Goal: Transaction & Acquisition: Purchase product/service

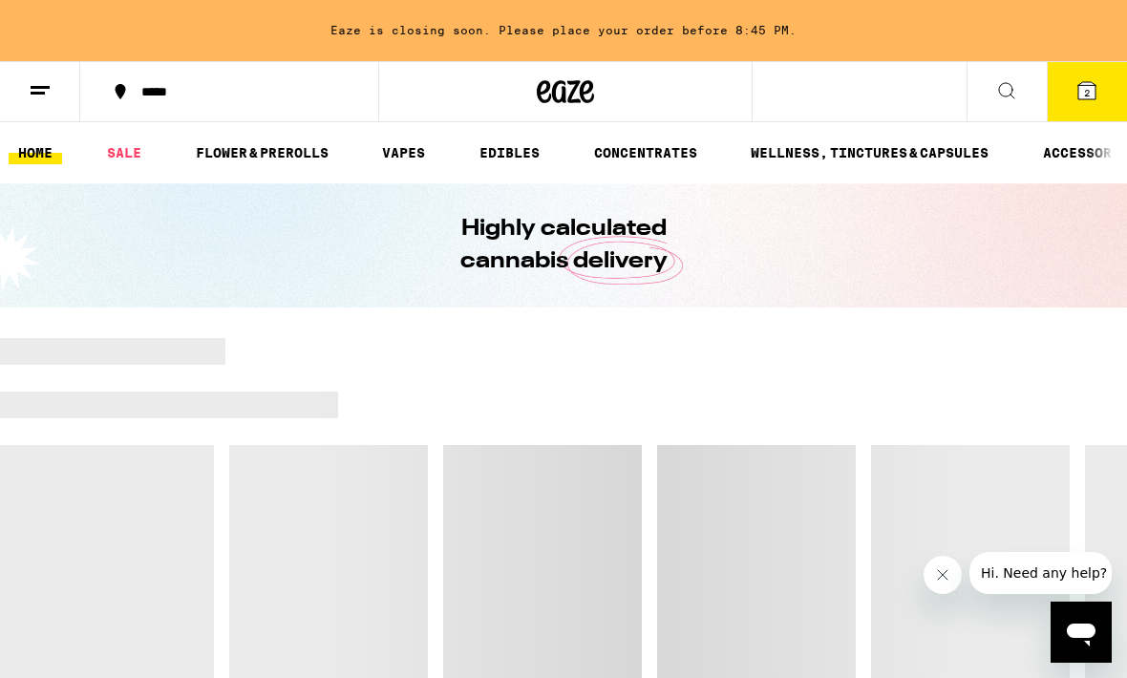
click at [1086, 98] on span "2" at bounding box center [1087, 92] width 6 height 11
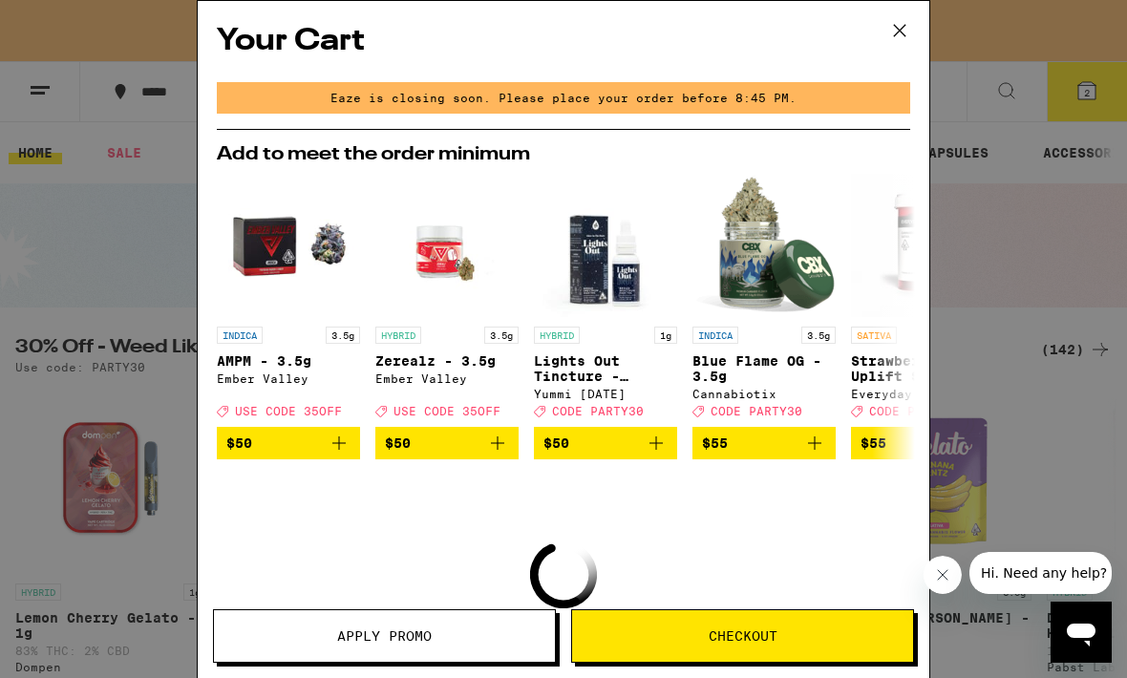
click at [1017, 277] on div "Your Cart Eaze is closing soon. Please place your order before 8:45 PM. Add to …" at bounding box center [563, 339] width 1127 height 678
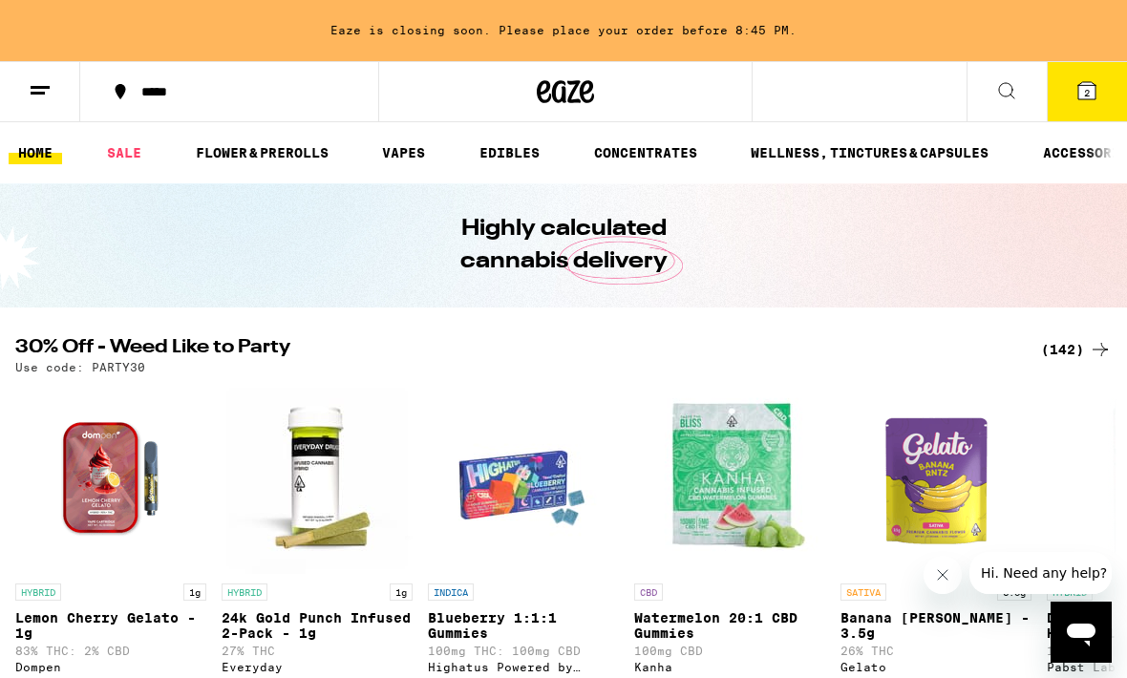
click at [1087, 83] on icon at bounding box center [1086, 90] width 17 height 17
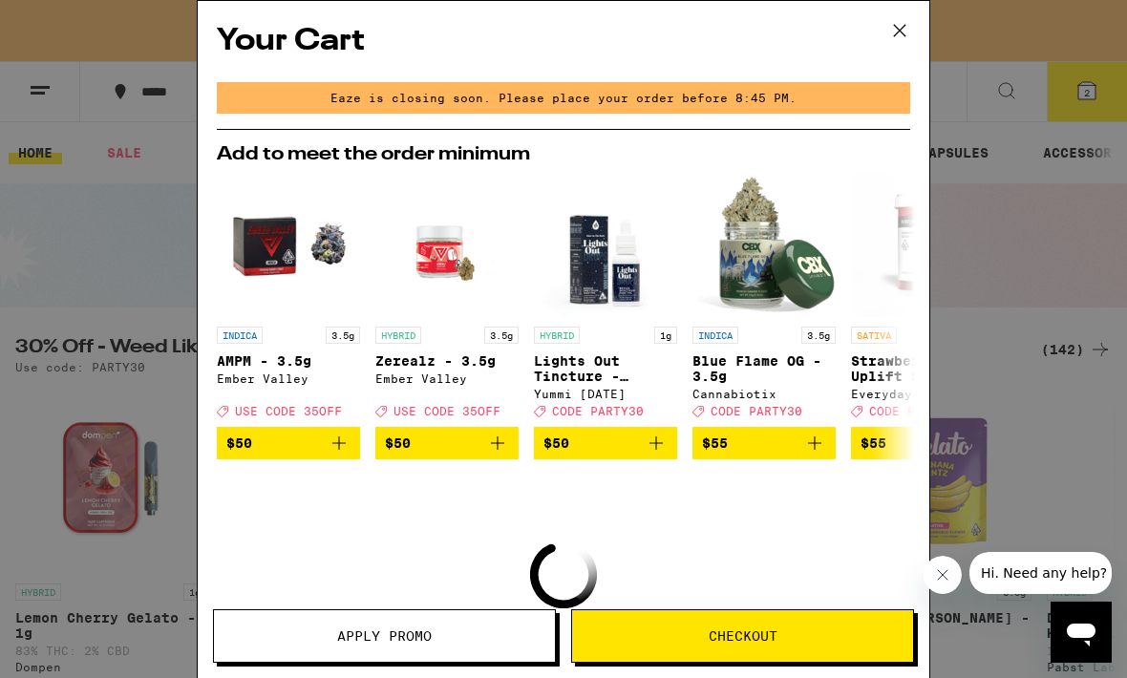
click at [899, 39] on icon at bounding box center [899, 30] width 29 height 29
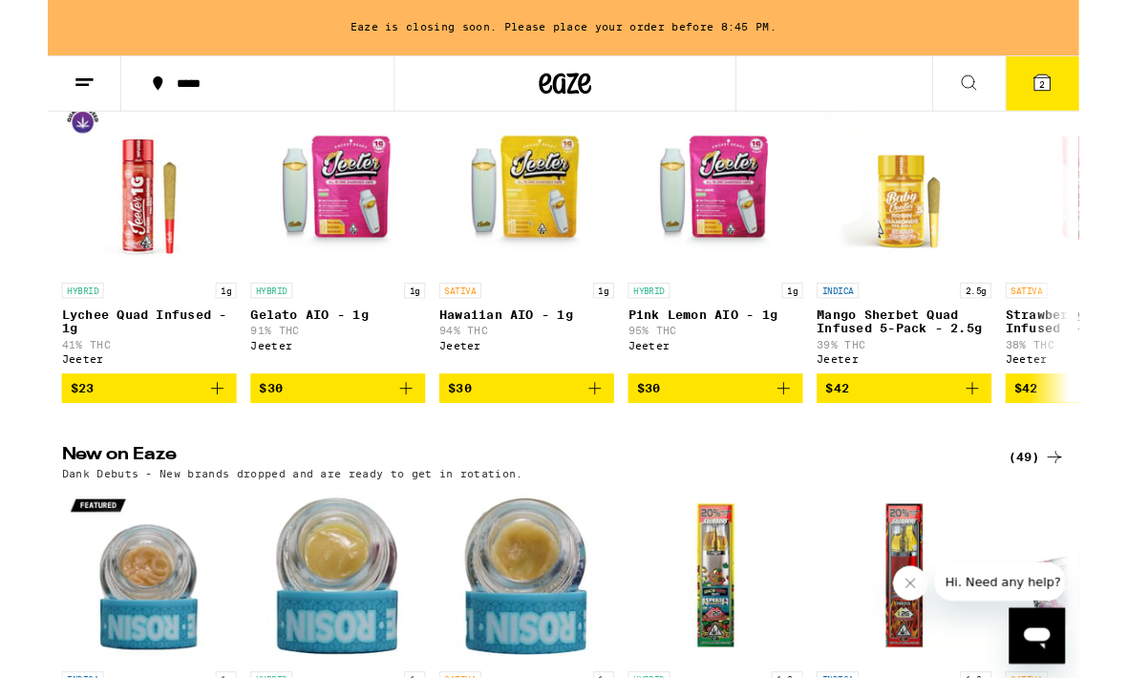
click at [1105, 76] on button "2" at bounding box center [1087, 91] width 80 height 59
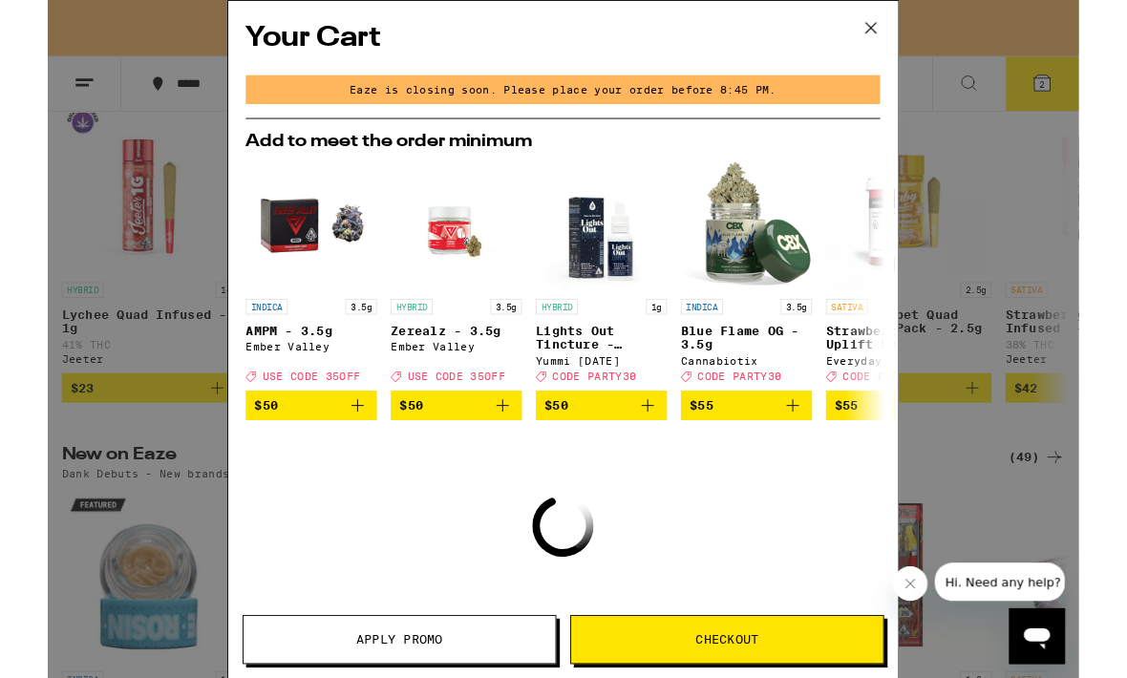
click at [919, 579] on button "Close message from company" at bounding box center [911, 584] width 38 height 38
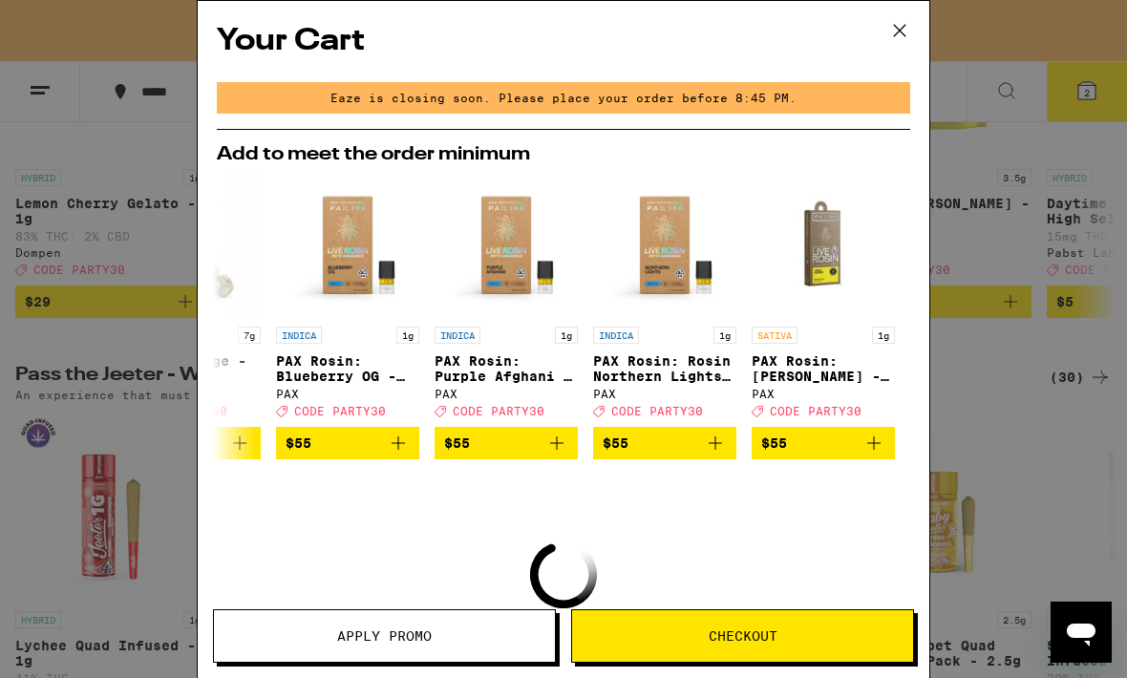
scroll to position [0, 892]
click at [893, 32] on icon at bounding box center [899, 30] width 29 height 29
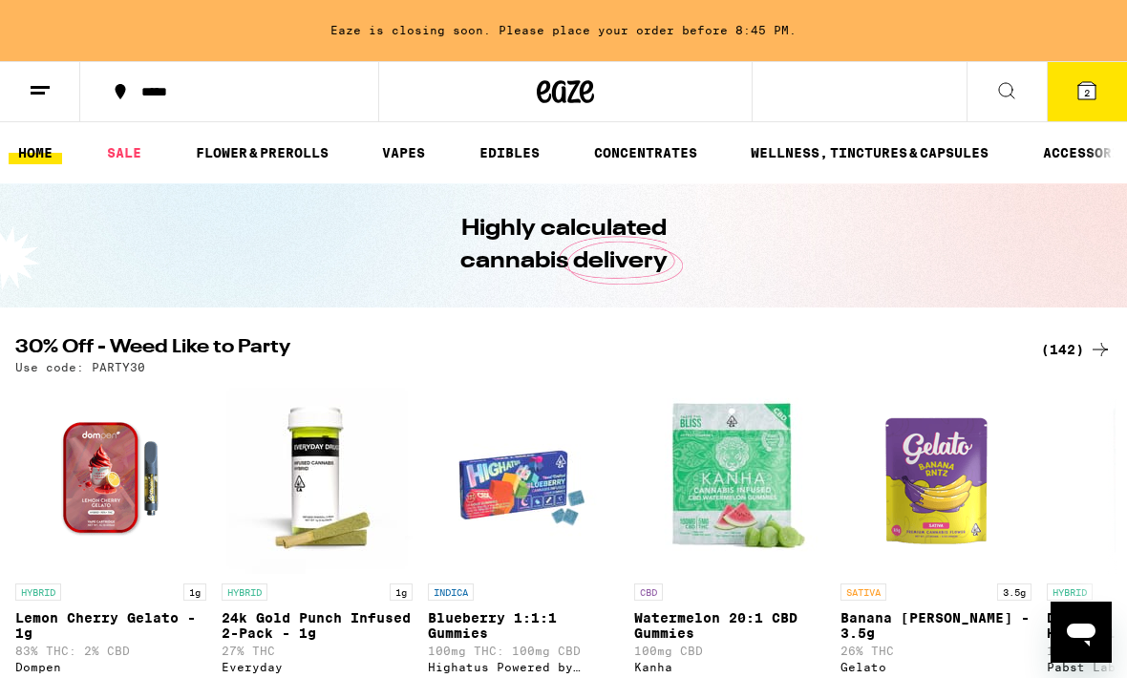
click at [66, 76] on button at bounding box center [40, 92] width 80 height 60
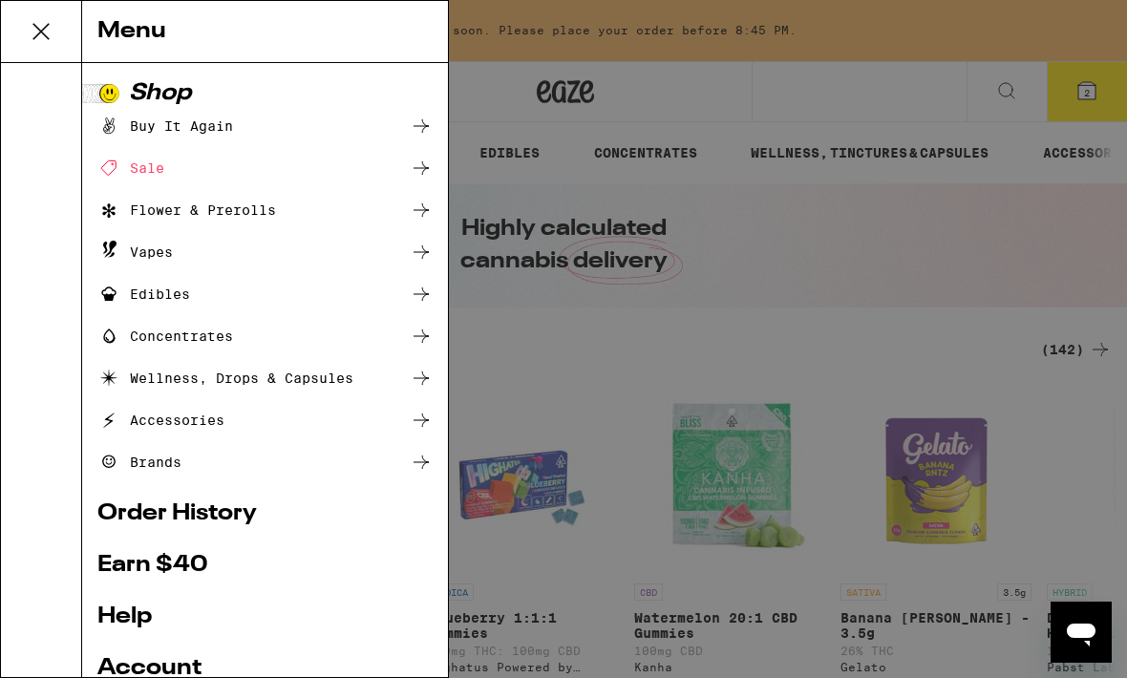
click at [149, 244] on div "Vapes" at bounding box center [134, 252] width 75 height 23
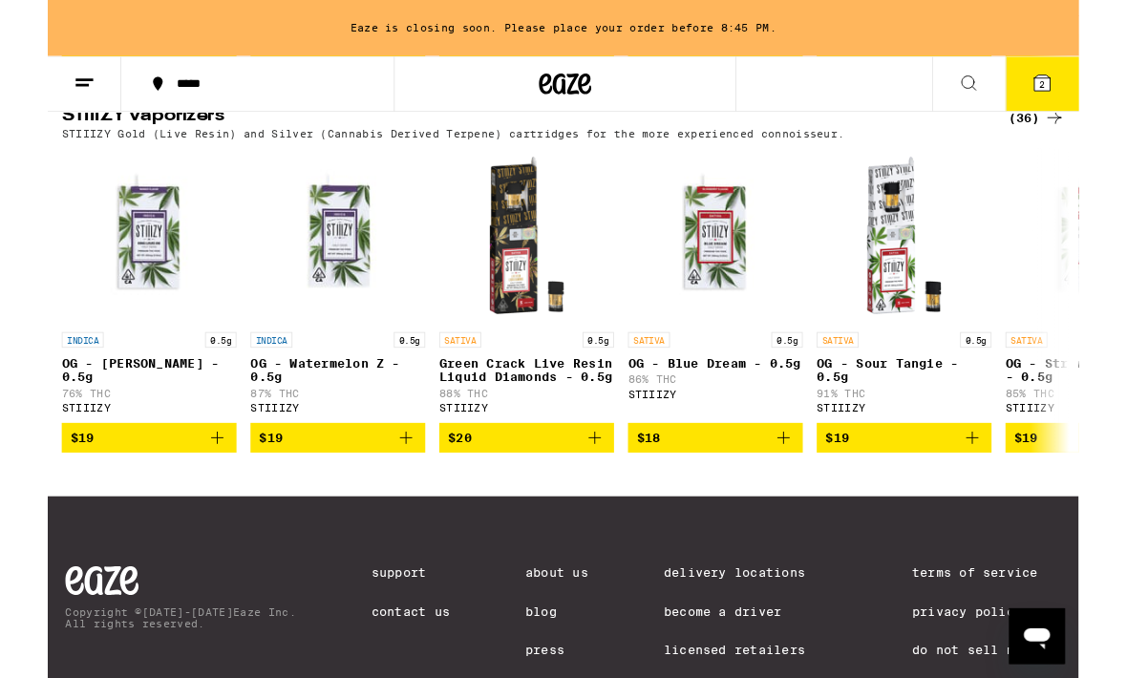
click at [1081, 99] on icon at bounding box center [1086, 90] width 17 height 17
